Goal: Transaction & Acquisition: Purchase product/service

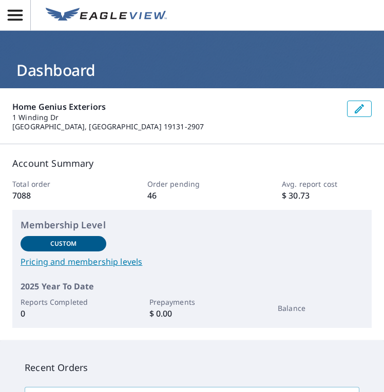
click at [28, 23] on span "button" at bounding box center [15, 15] width 30 height 18
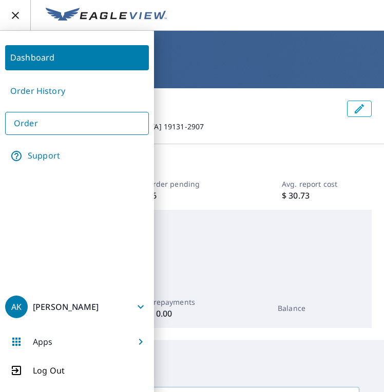
click at [41, 119] on link "Order" at bounding box center [77, 123] width 144 height 23
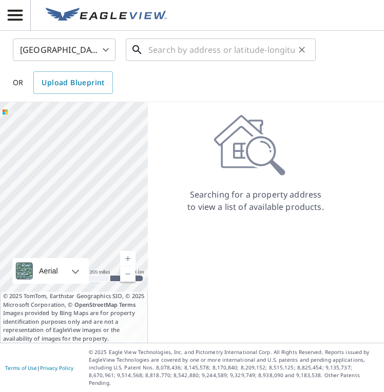
click at [158, 60] on input "text" at bounding box center [221, 49] width 146 height 29
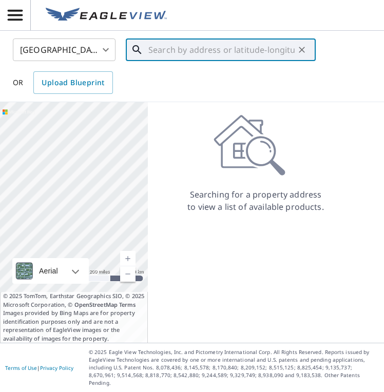
type input "0"
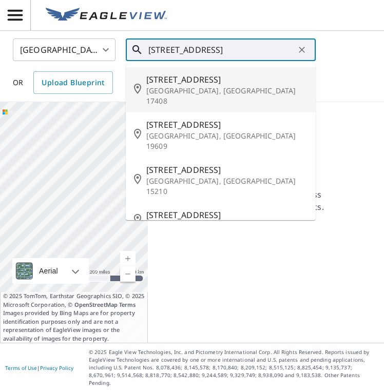
click at [149, 85] on span "[STREET_ADDRESS]" at bounding box center [226, 79] width 161 height 12
type input "[STREET_ADDRESS]"
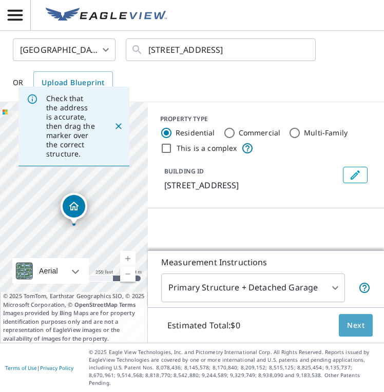
click at [357, 332] on span "Next" at bounding box center [355, 325] width 17 height 13
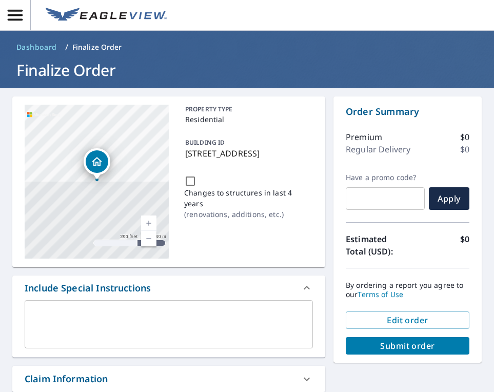
click at [381, 347] on span "Submit order" at bounding box center [407, 345] width 107 height 11
checkbox input "true"
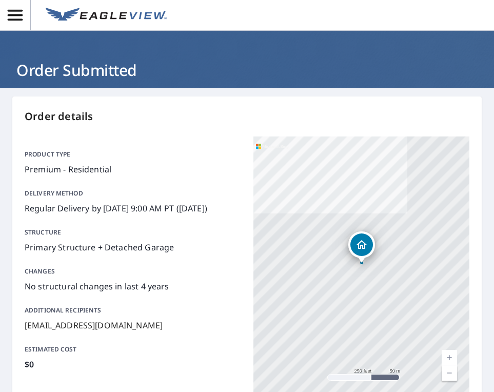
click at [15, 4] on button "button" at bounding box center [15, 15] width 31 height 30
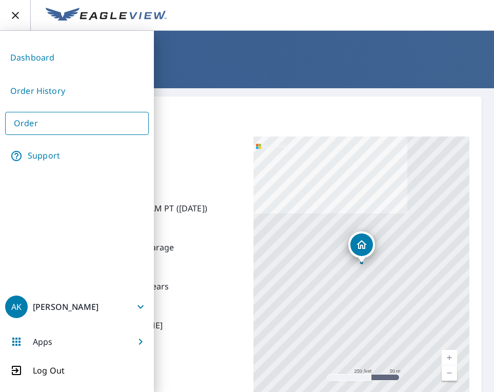
click at [39, 124] on link "Order" at bounding box center [77, 123] width 144 height 23
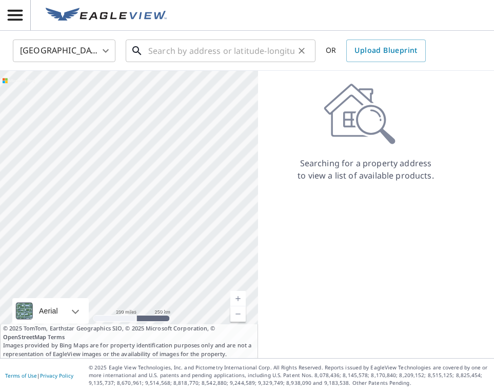
click at [238, 53] on input "text" at bounding box center [221, 50] width 146 height 29
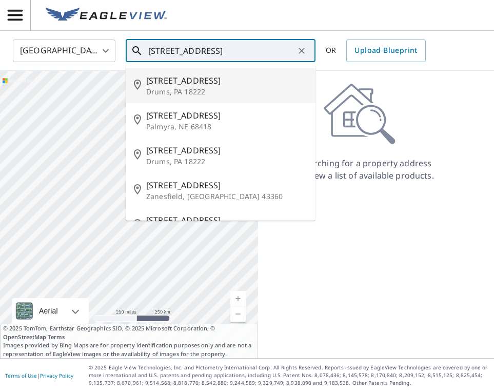
click at [222, 78] on span "[STREET_ADDRESS]" at bounding box center [226, 80] width 161 height 12
type input "[STREET_ADDRESS]"
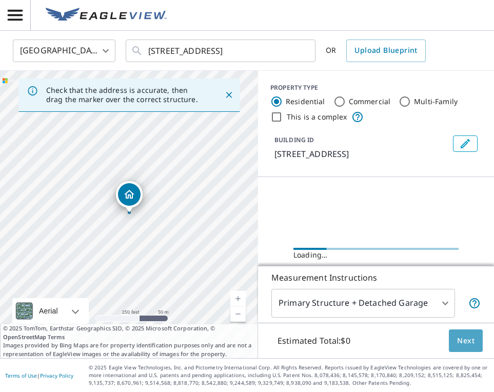
click at [383, 339] on span "Next" at bounding box center [465, 340] width 17 height 13
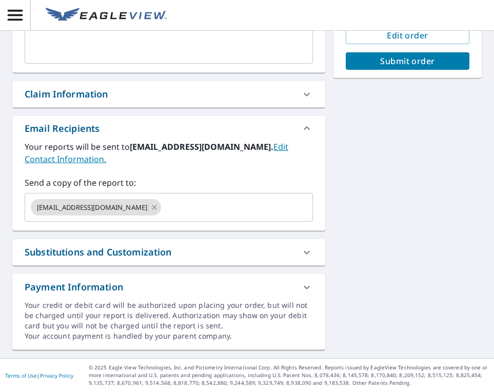
click at [383, 63] on span "Submit order" at bounding box center [407, 60] width 107 height 11
checkbox input "true"
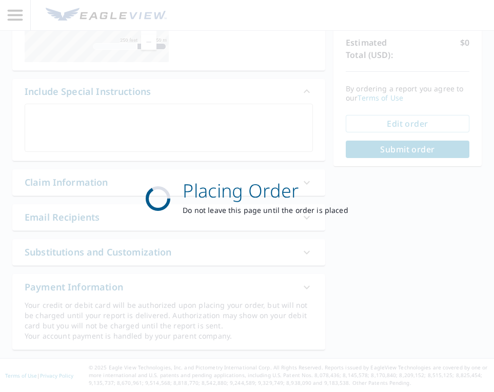
scroll to position [196, 0]
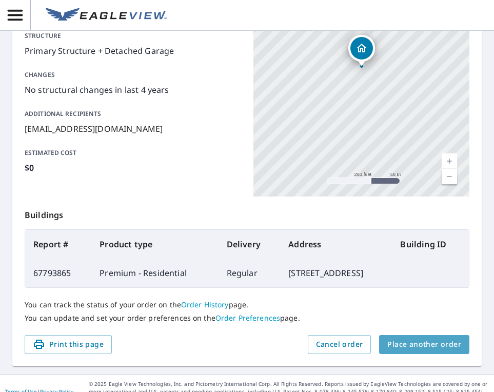
click at [383, 343] on span "Place another order" at bounding box center [424, 344] width 74 height 13
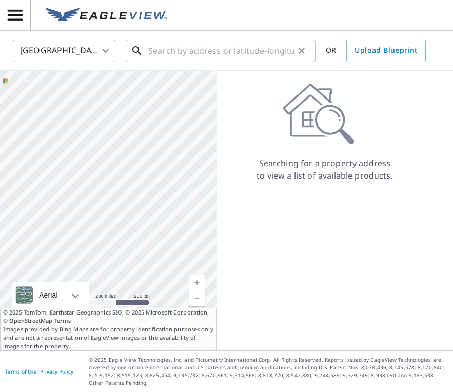
click at [238, 56] on input "text" at bounding box center [221, 50] width 146 height 29
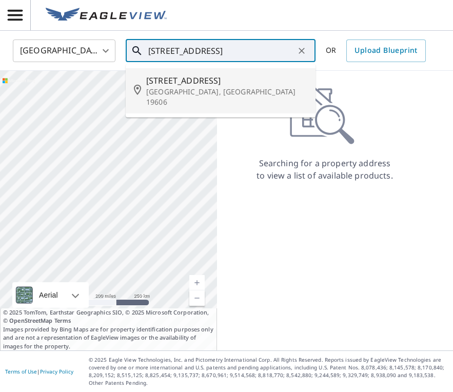
click at [222, 80] on span "[STREET_ADDRESS]" at bounding box center [226, 80] width 161 height 12
type input "[STREET_ADDRESS]"
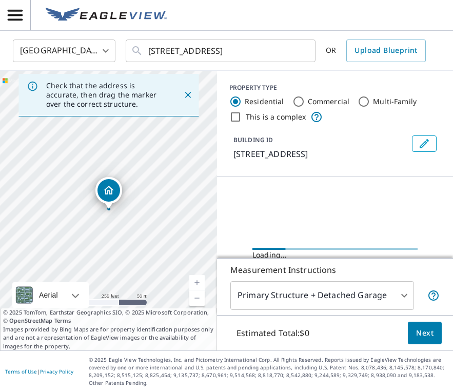
click at [383, 333] on span "Next" at bounding box center [424, 333] width 17 height 13
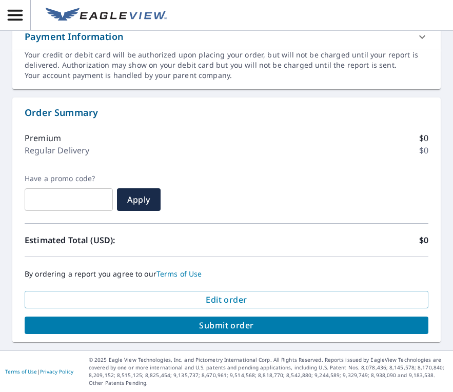
click at [293, 325] on span "Submit order" at bounding box center [226, 325] width 387 height 11
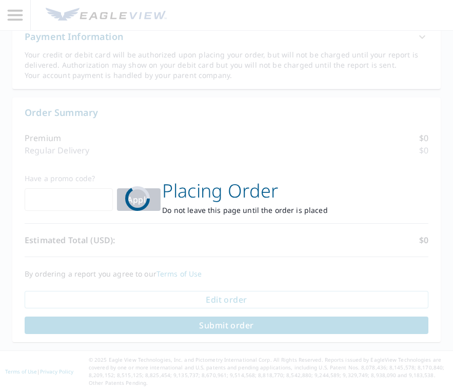
checkbox input "true"
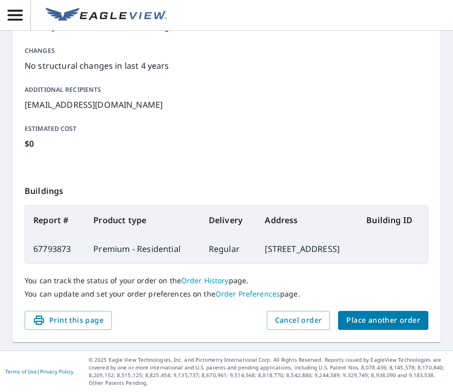
scroll to position [248, 0]
